Goal: Task Accomplishment & Management: Manage account settings

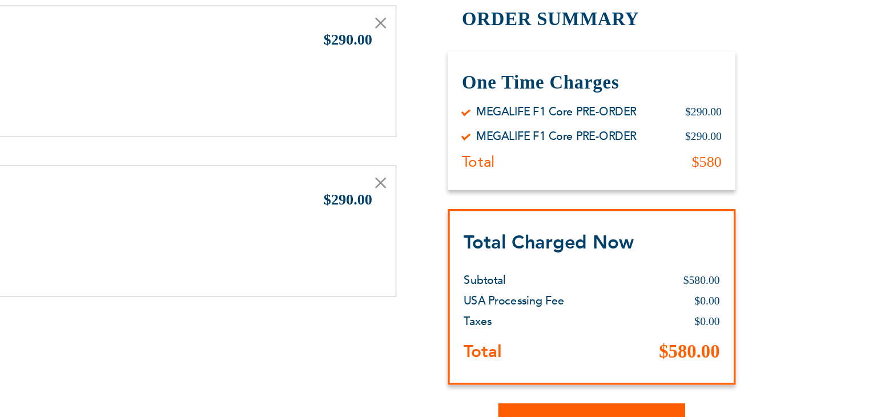
scroll to position [50, 0]
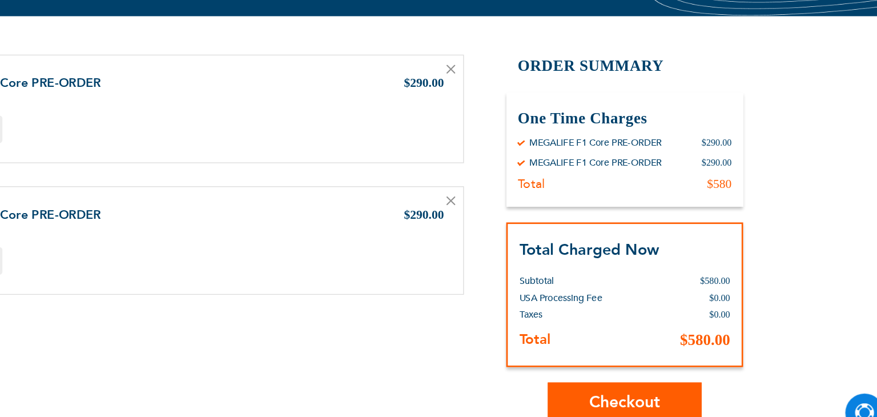
click at [535, 225] on icon at bounding box center [536, 226] width 6 height 6
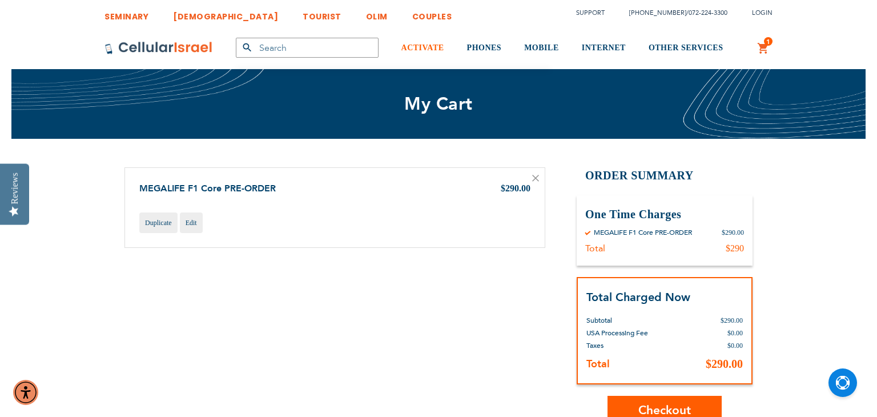
click at [441, 51] on span "ACTIVATE" at bounding box center [423, 47] width 43 height 9
